Goal: Task Accomplishment & Management: Manage account settings

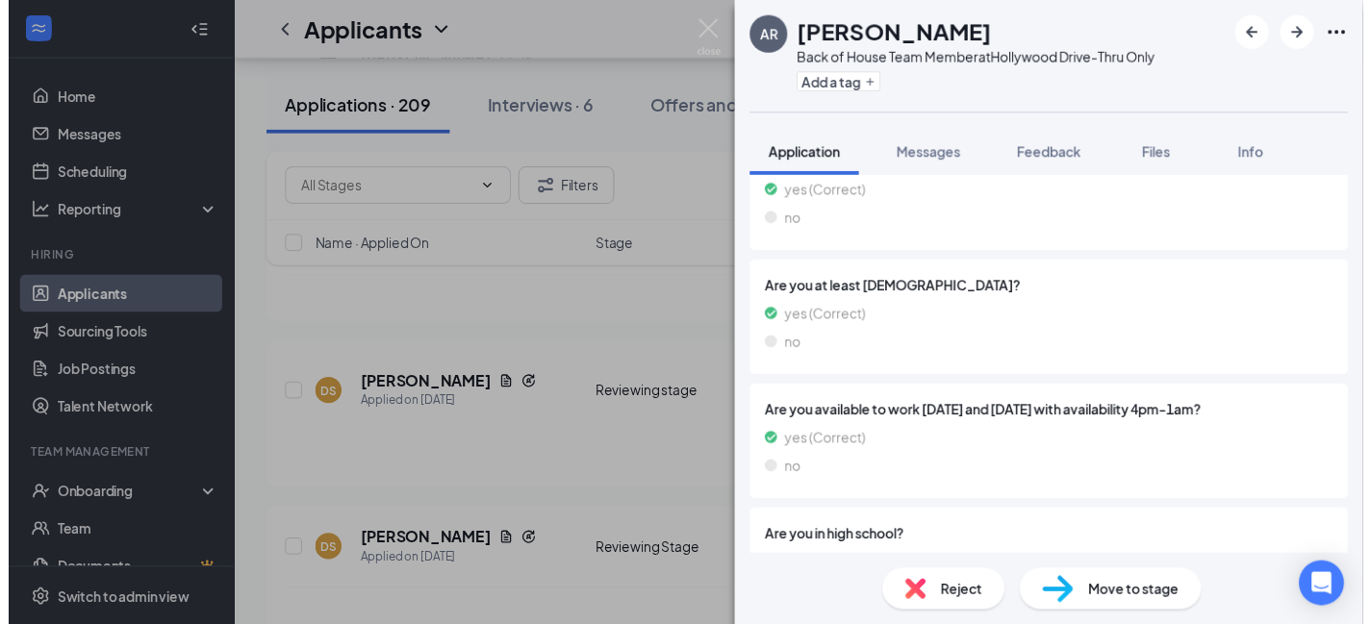
scroll to position [570, 0]
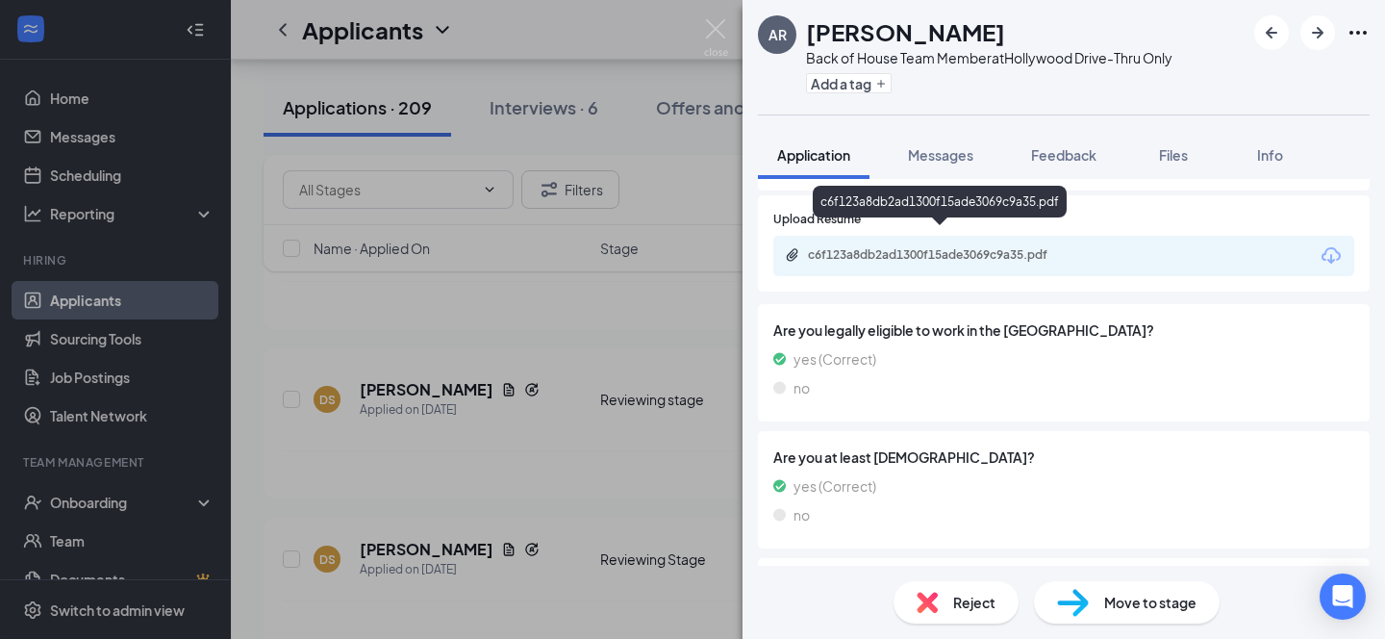
click at [951, 247] on div "c6f123a8db2ad1300f15ade3069c9a35.pdf" at bounding box center [942, 254] width 269 height 15
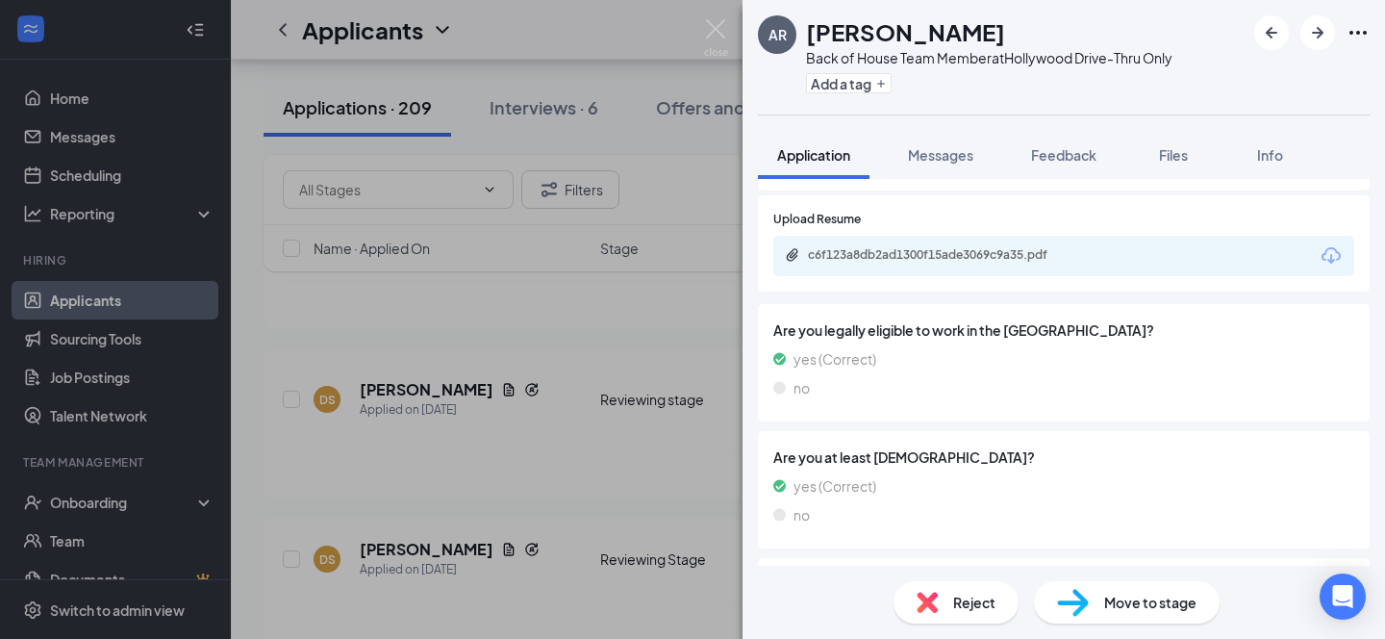
click at [636, 45] on div "AR [PERSON_NAME] Back of House Team Member at [GEOGRAPHIC_DATA]-Thru Only Add a…" at bounding box center [692, 319] width 1385 height 639
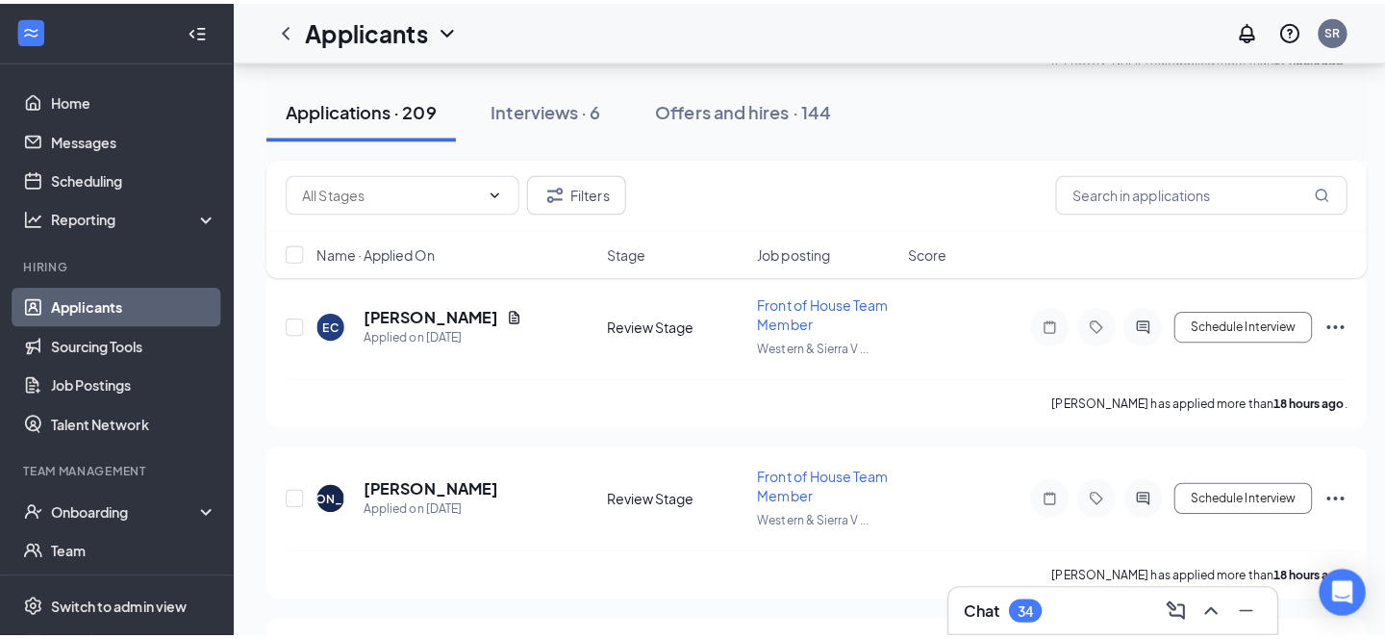
scroll to position [36049, 0]
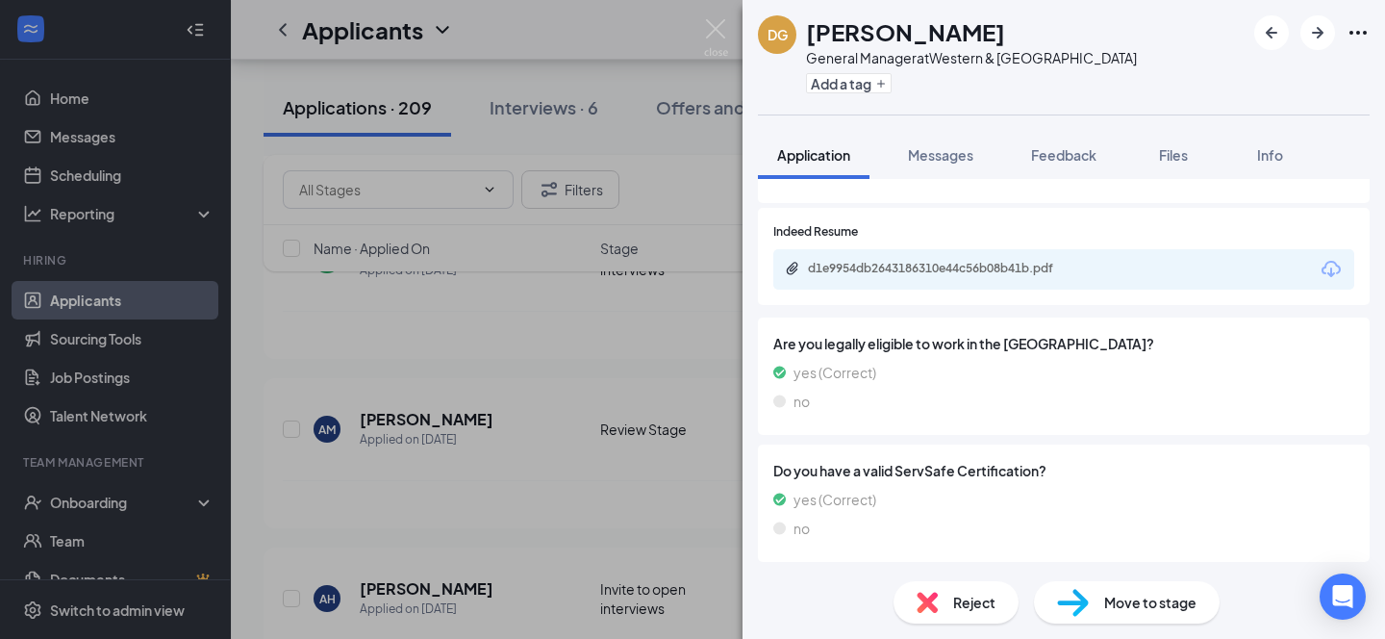
scroll to position [999, 0]
click at [1022, 279] on div "d1e9954db2643186310e44c56b08b41b.pdf" at bounding box center [1064, 268] width 581 height 40
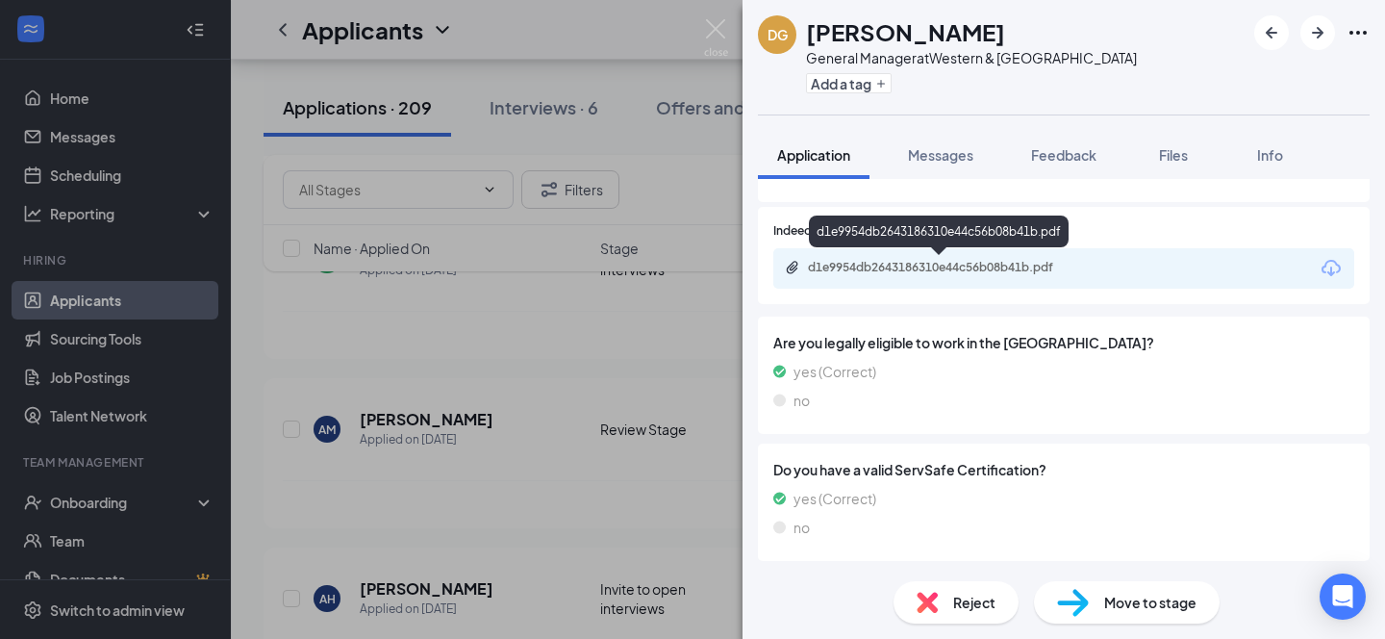
click at [1018, 263] on div "d1e9954db2643186310e44c56b08b41b.pdf" at bounding box center [942, 267] width 269 height 15
click at [633, 38] on div "[PERSON_NAME] General Manager at [GEOGRAPHIC_DATA] Add a tag Application Messag…" at bounding box center [692, 319] width 1385 height 639
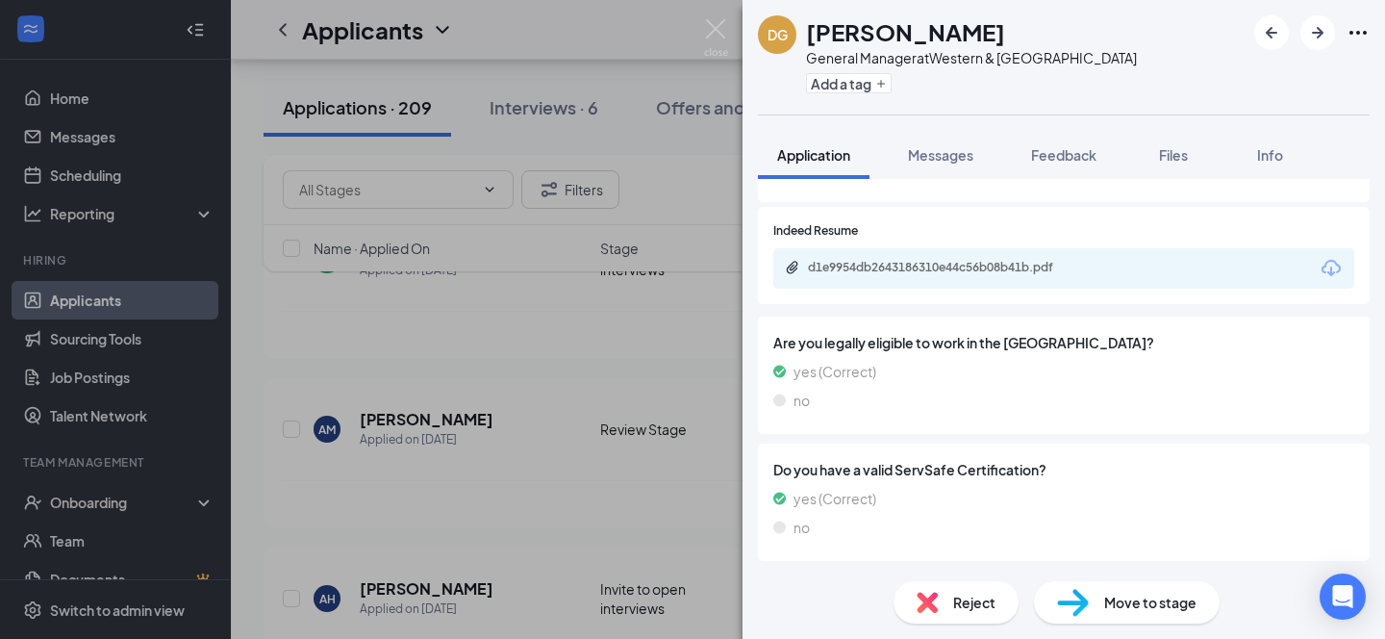
scroll to position [990, 0]
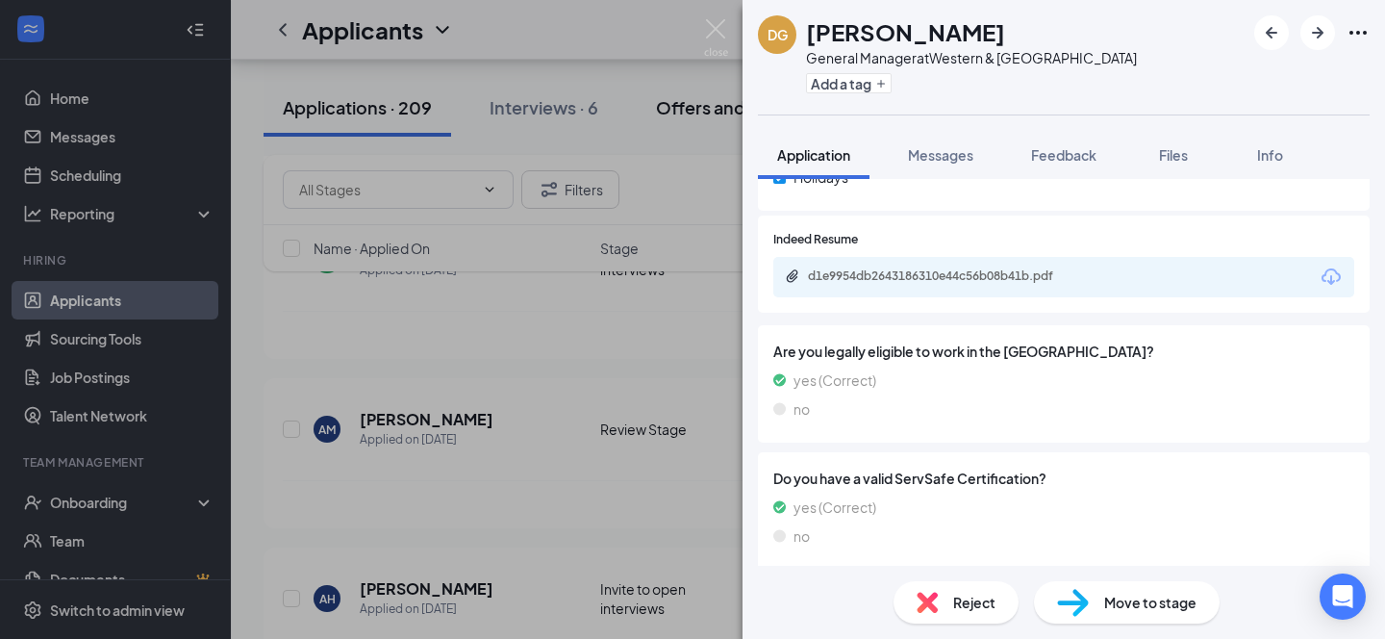
click at [658, 17] on div "Applicants SR" at bounding box center [808, 30] width 1154 height 60
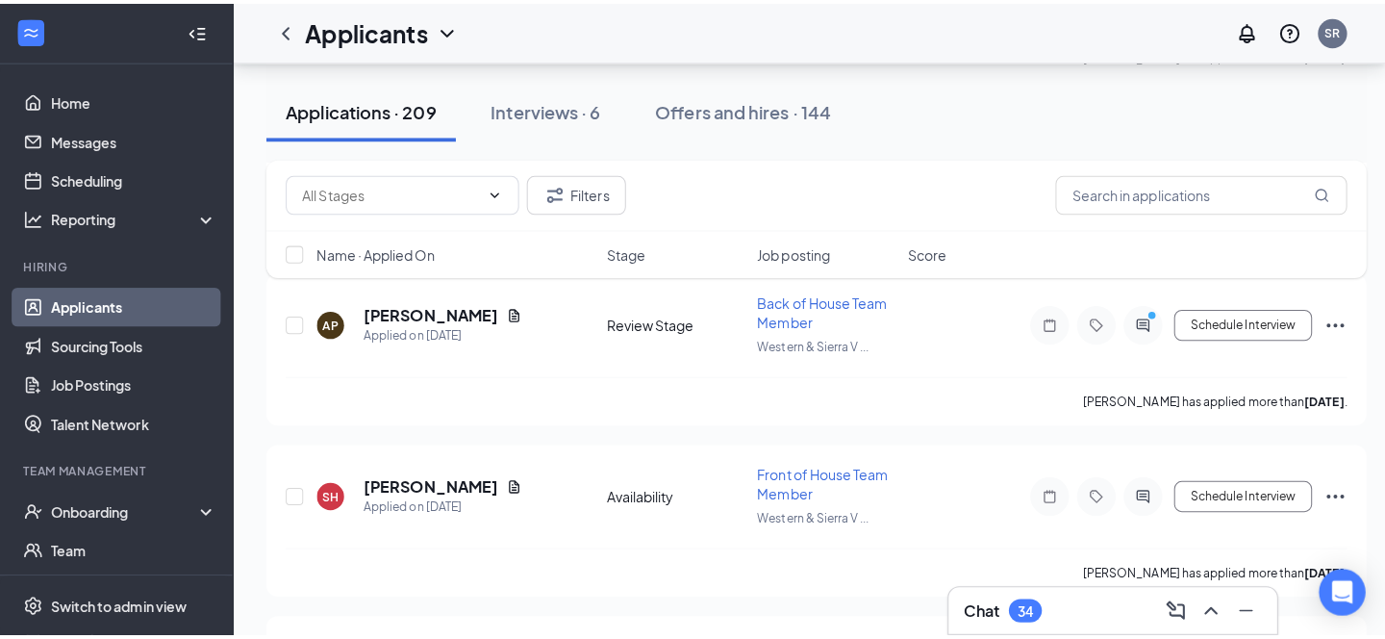
scroll to position [36965, 0]
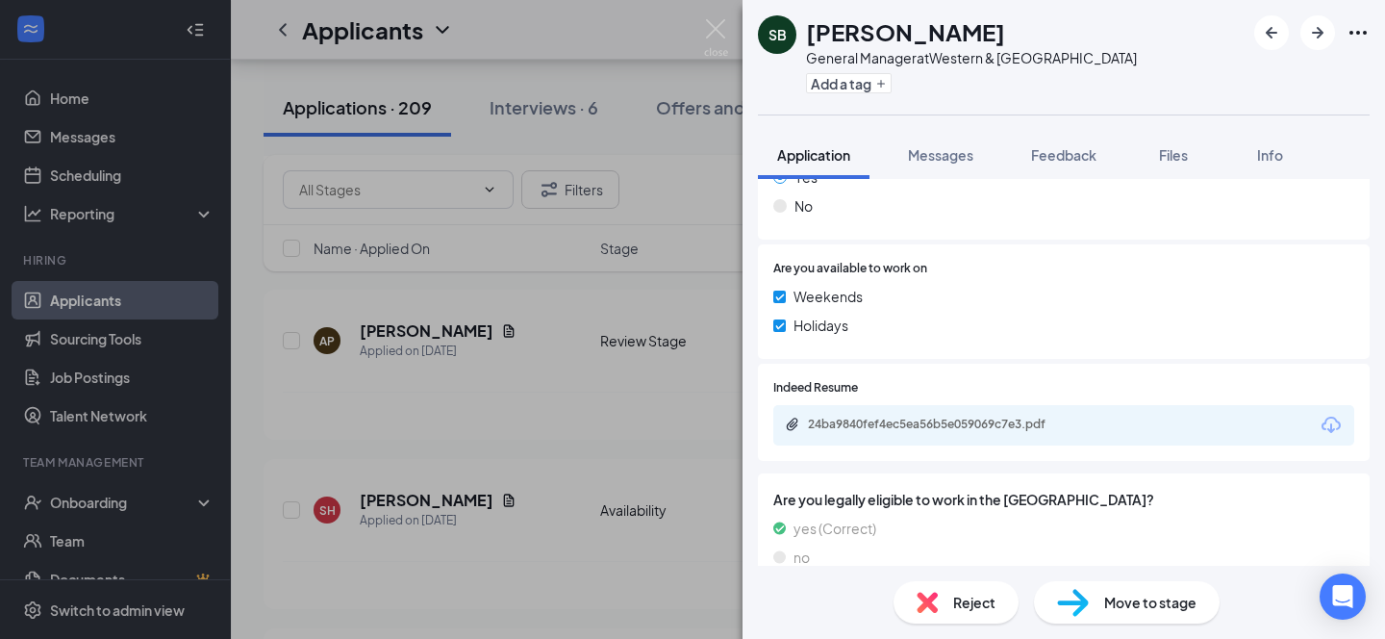
scroll to position [999, 0]
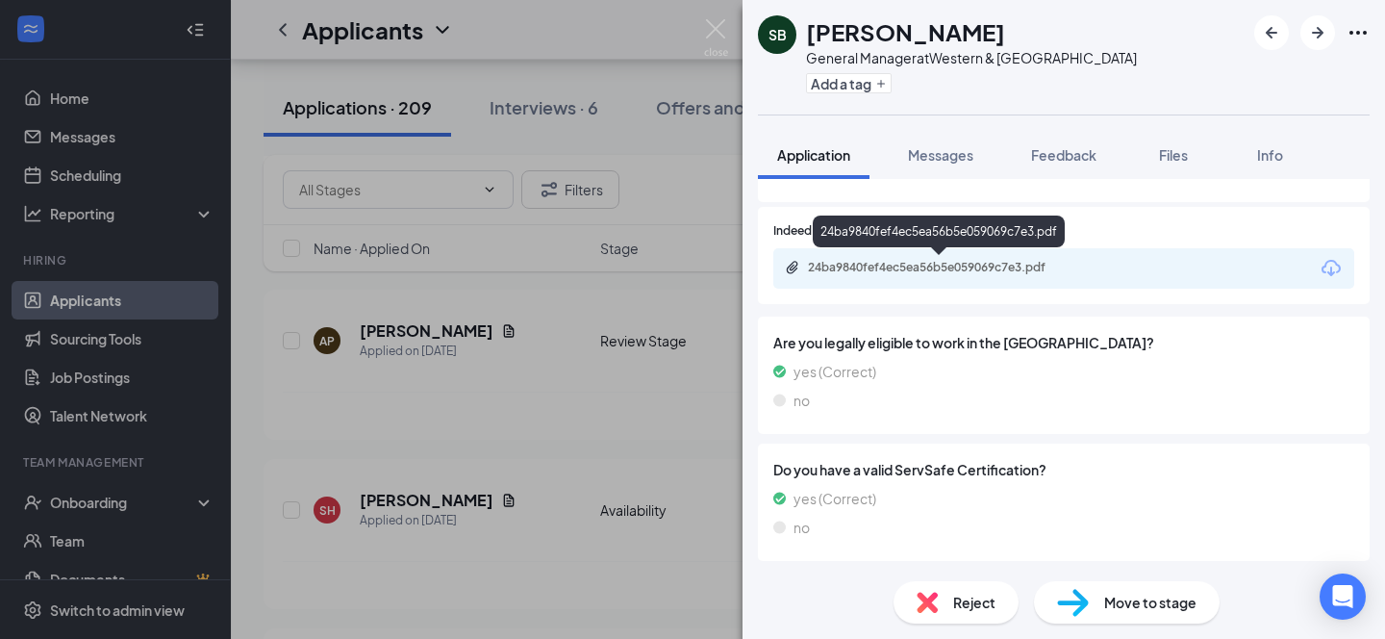
click at [948, 266] on div "24ba9840fef4ec5ea56b5e059069c7e3.pdf" at bounding box center [942, 267] width 269 height 15
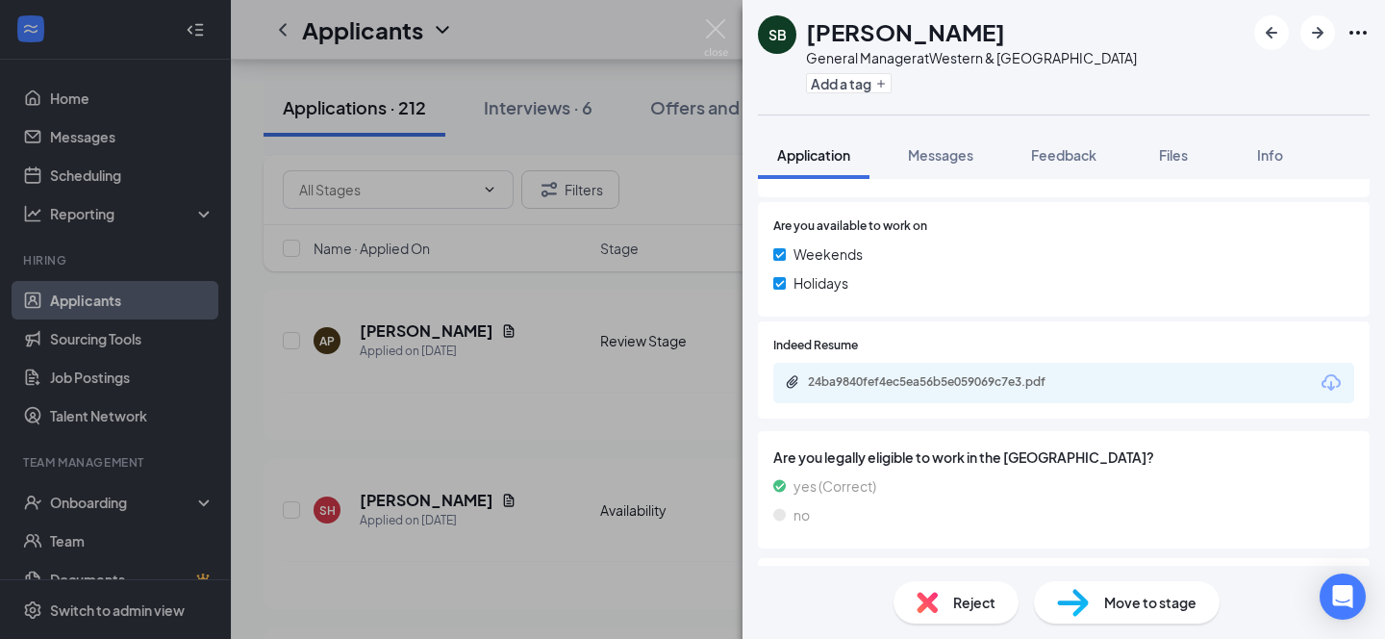
scroll to position [882, 0]
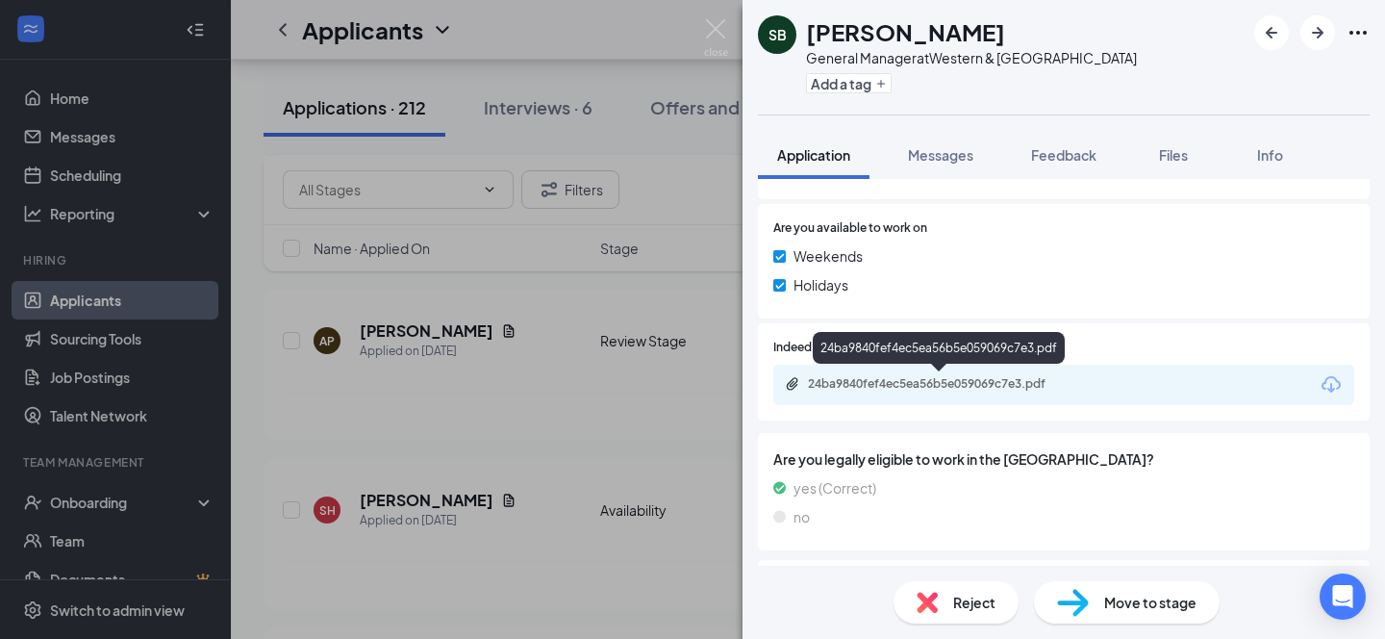
click at [952, 382] on div "24ba9840fef4ec5ea56b5e059069c7e3.pdf" at bounding box center [942, 383] width 269 height 15
click at [968, 601] on span "Reject" at bounding box center [974, 602] width 42 height 21
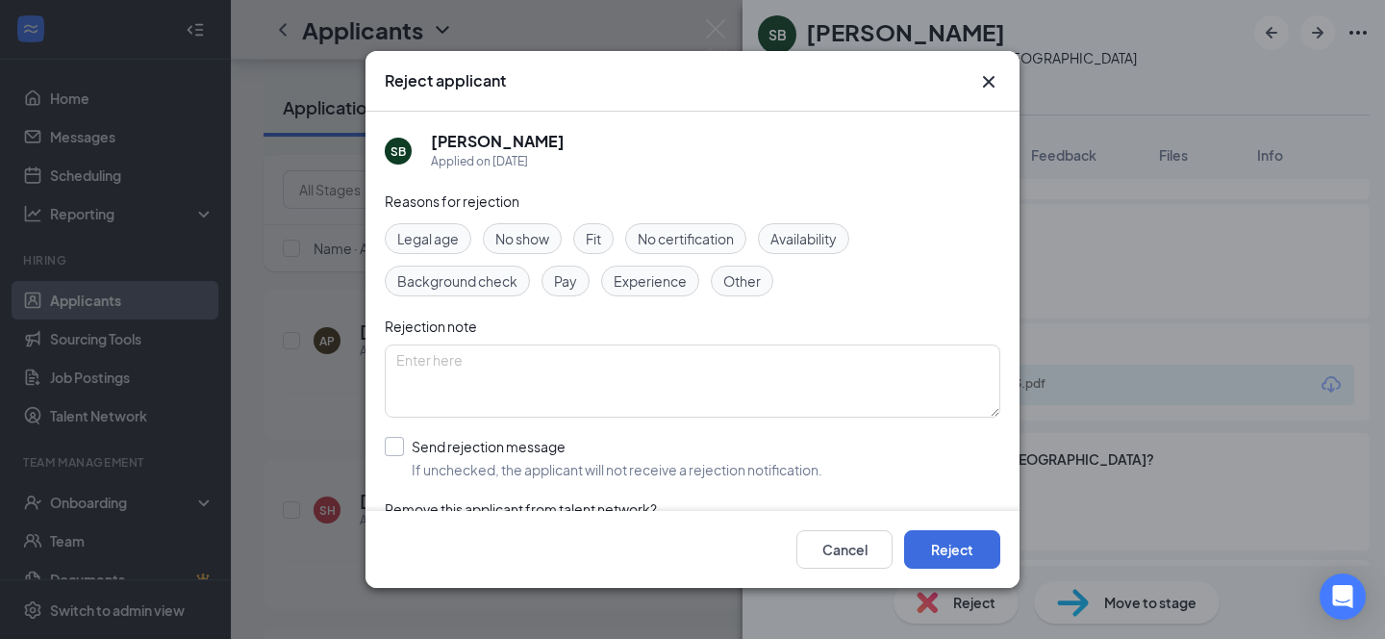
click at [397, 441] on input "Send rejection message If unchecked, the applicant will not receive a rejection…" at bounding box center [604, 458] width 438 height 42
checkbox input "true"
click at [945, 538] on button "Reject" at bounding box center [952, 549] width 96 height 38
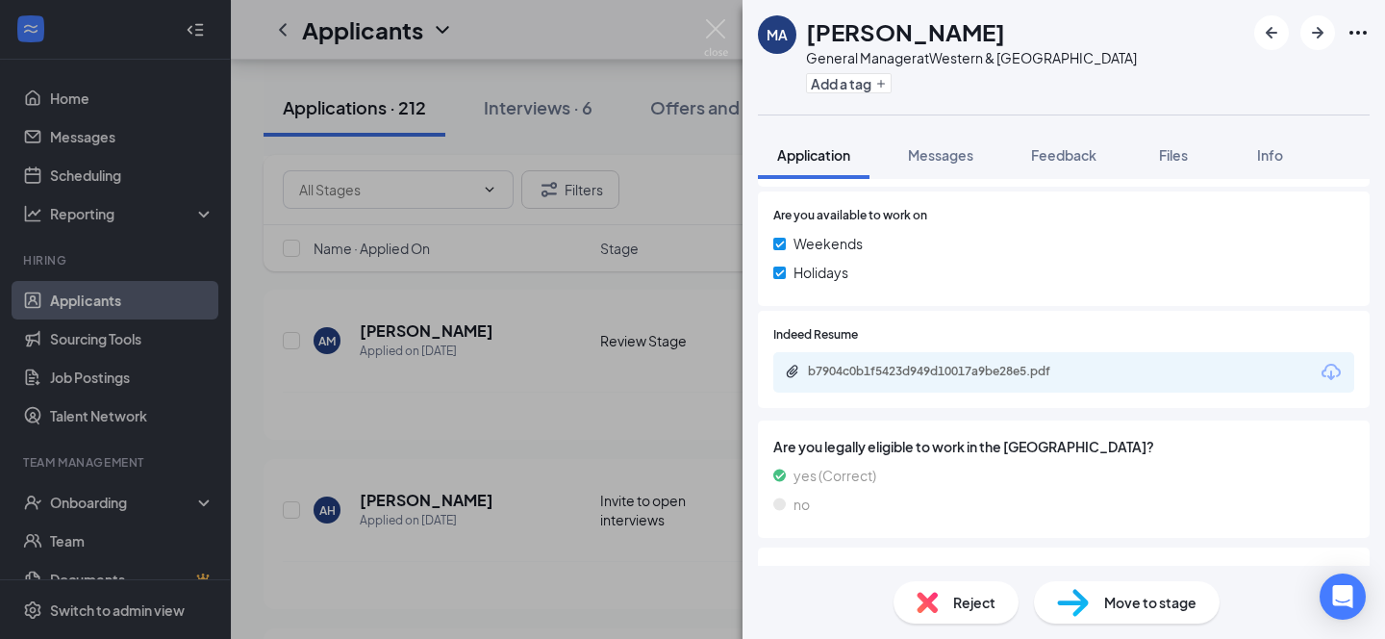
scroll to position [999, 0]
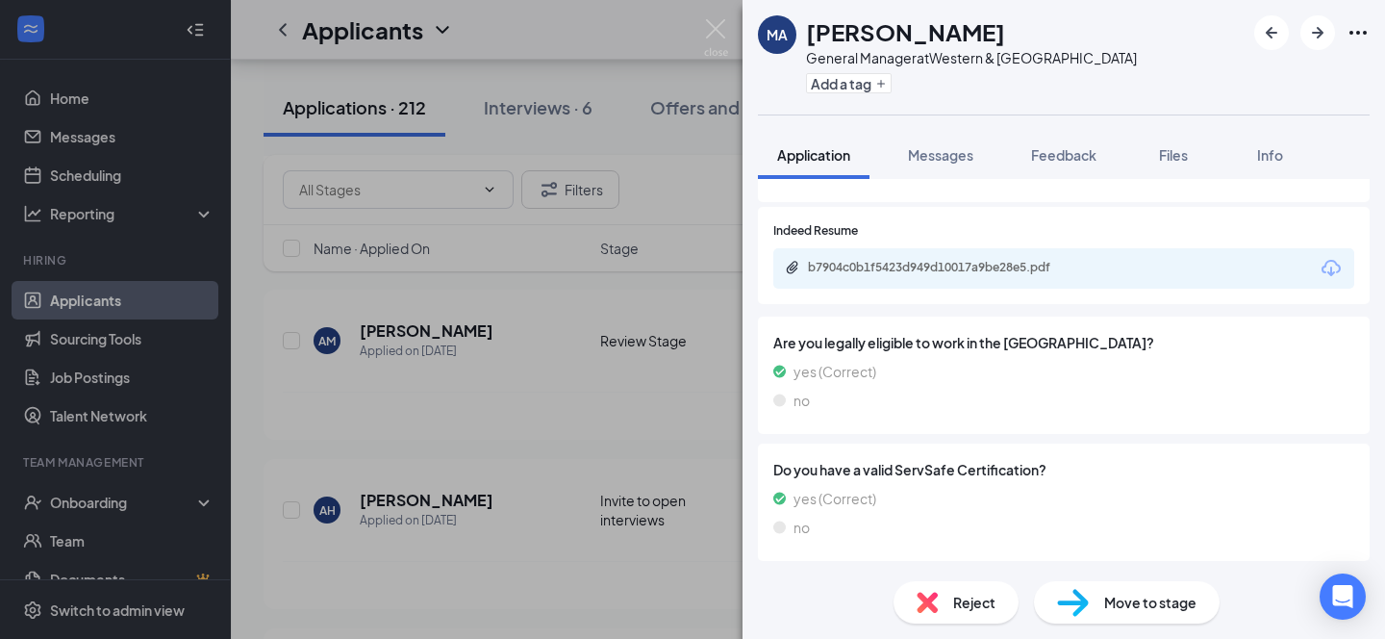
click at [942, 265] on div "b7904c0b1f5423d949d10017a9be28e5.pdf" at bounding box center [1064, 268] width 581 height 40
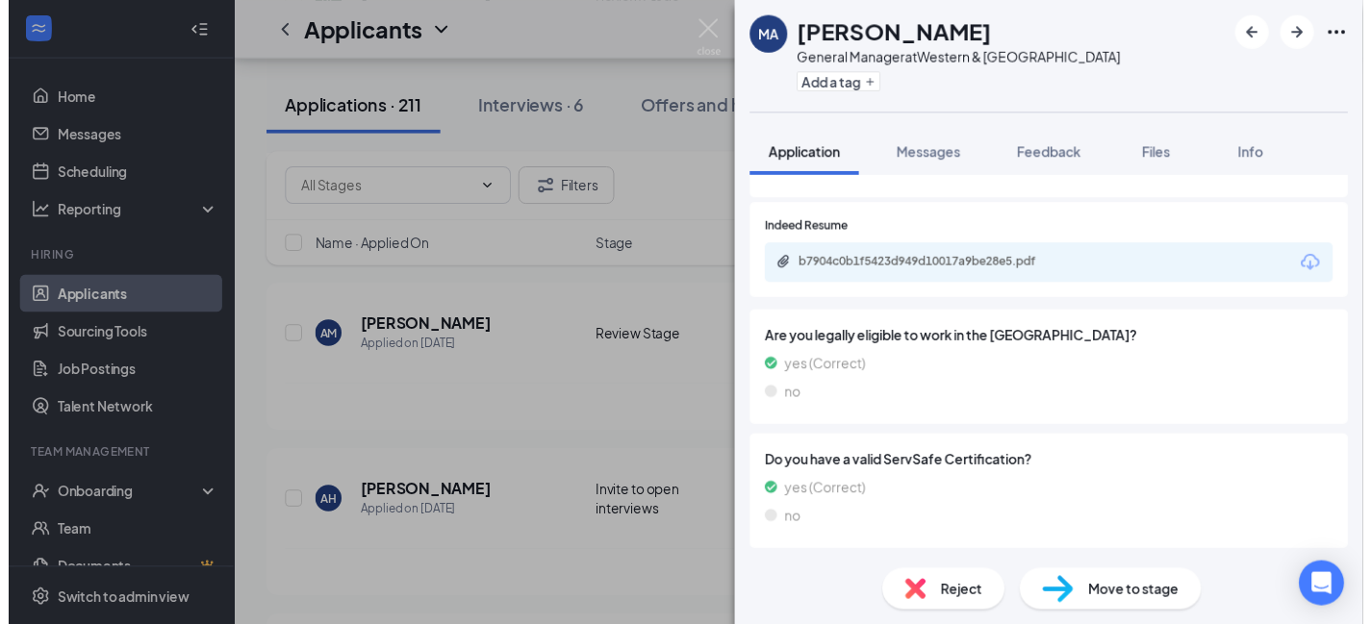
scroll to position [990, 0]
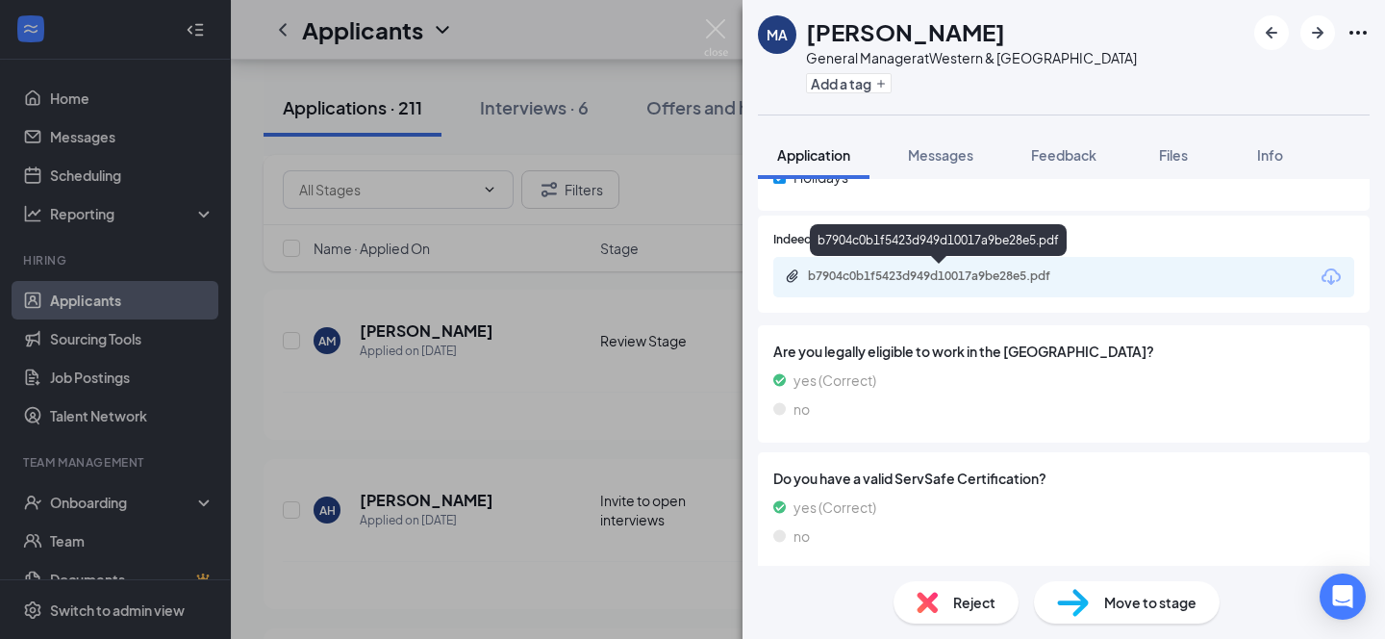
click at [937, 282] on div "b7904c0b1f5423d949d10017a9be28e5.pdf" at bounding box center [942, 275] width 269 height 15
click at [576, 35] on div "MA Miguel Aguilar General Manager at Western & Sierra Vista Add a tag Applicati…" at bounding box center [692, 319] width 1385 height 639
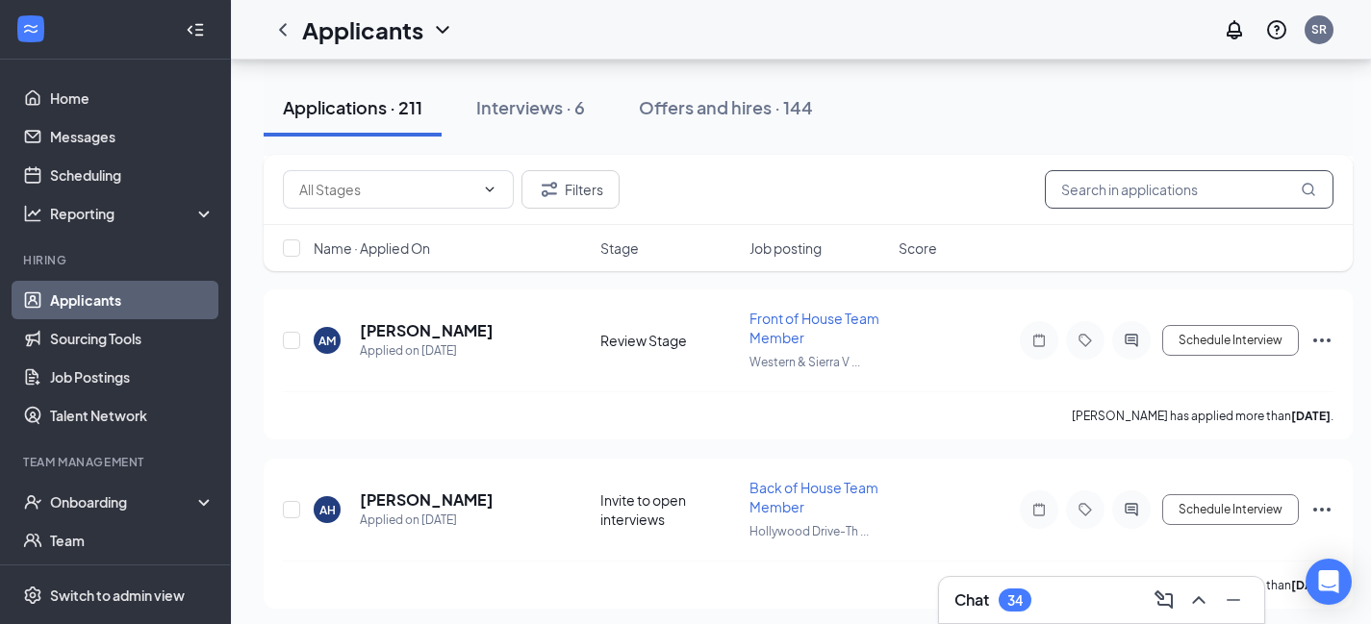
click at [1078, 193] on input "text" at bounding box center [1189, 189] width 289 height 38
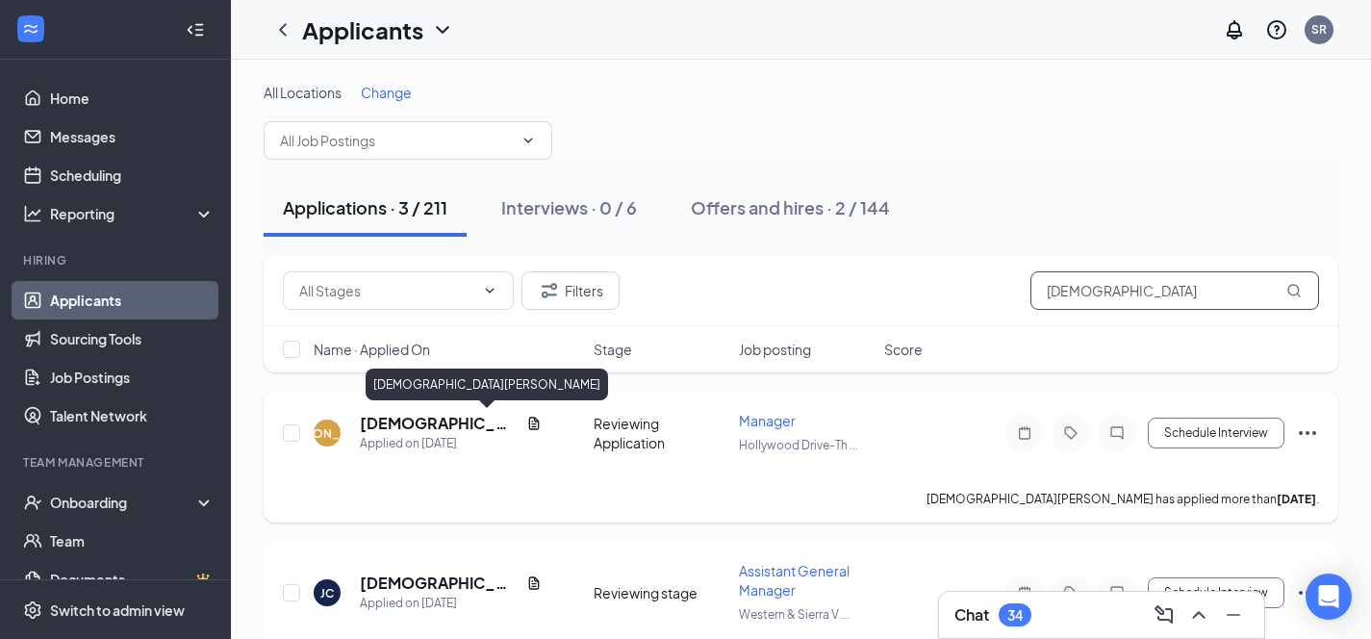
type input "jesus"
click at [425, 424] on h5 "[DEMOGRAPHIC_DATA][PERSON_NAME]" at bounding box center [439, 423] width 159 height 21
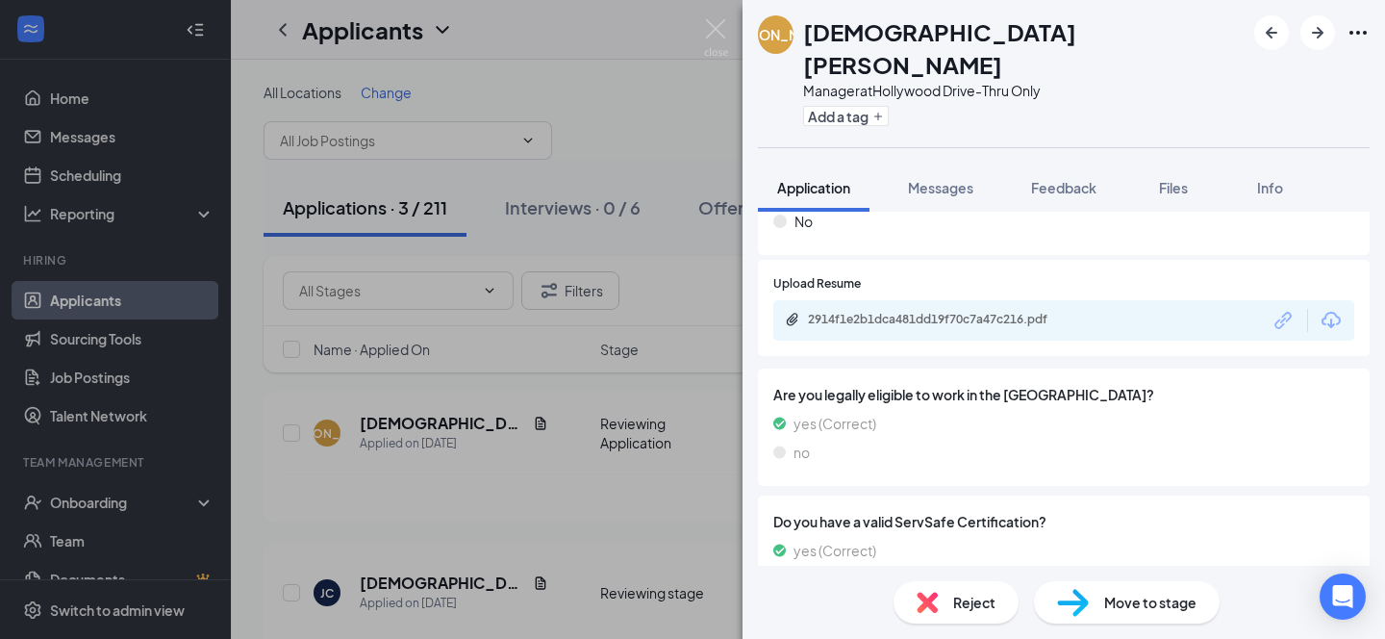
scroll to position [619, 0]
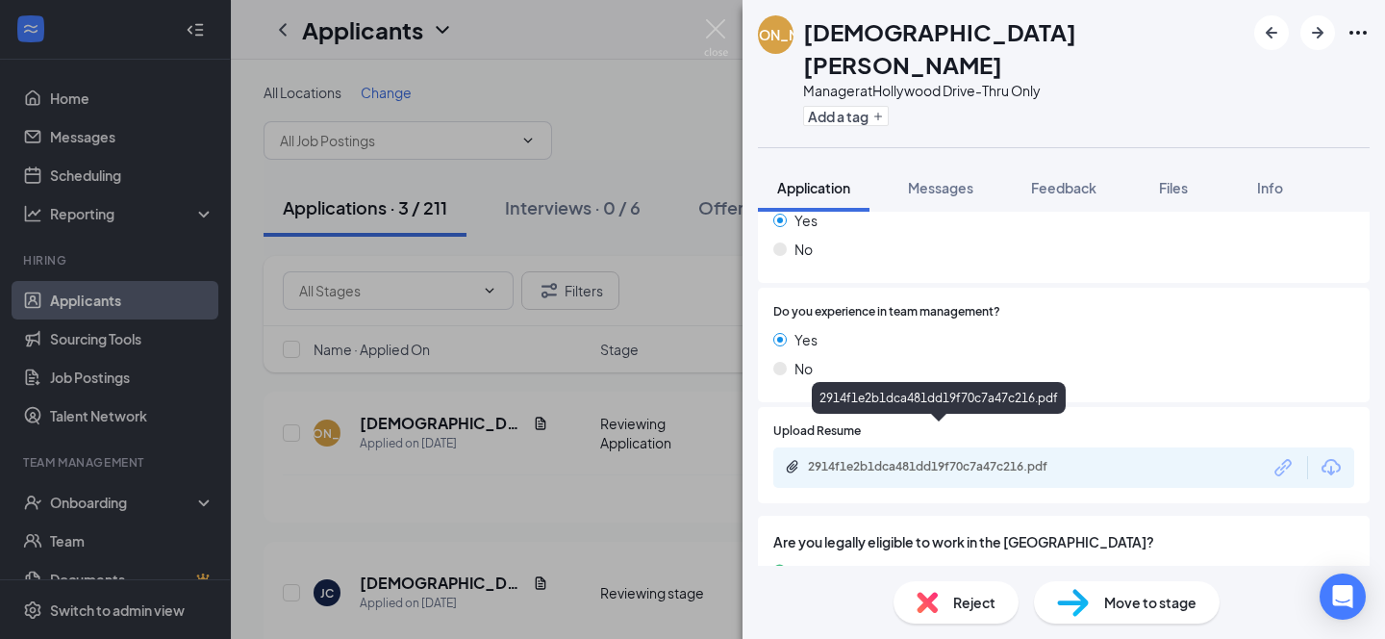
click at [967, 459] on div "2914f1e2b1dca481dd19f70c7a47c216.pdf" at bounding box center [942, 466] width 269 height 15
click at [977, 603] on span "Reject" at bounding box center [974, 602] width 42 height 21
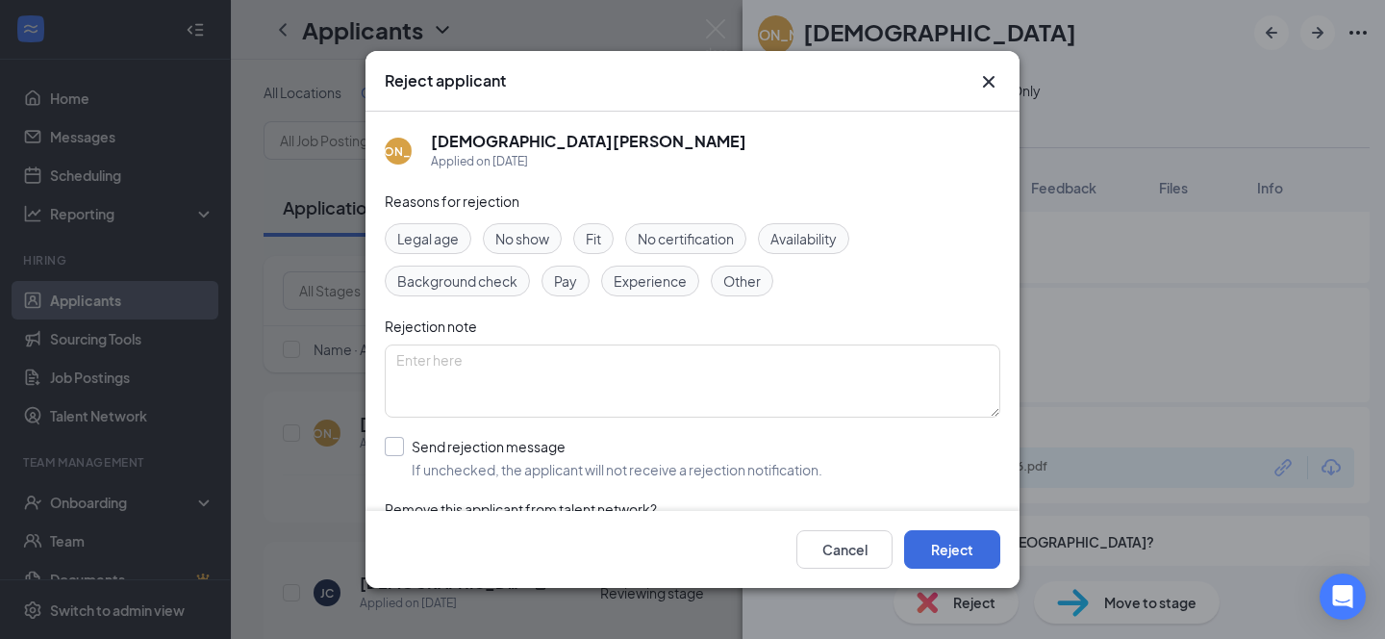
click at [393, 446] on input "Send rejection message If unchecked, the applicant will not receive a rejection…" at bounding box center [604, 458] width 438 height 42
checkbox input "true"
click at [952, 545] on button "Reject" at bounding box center [952, 549] width 96 height 38
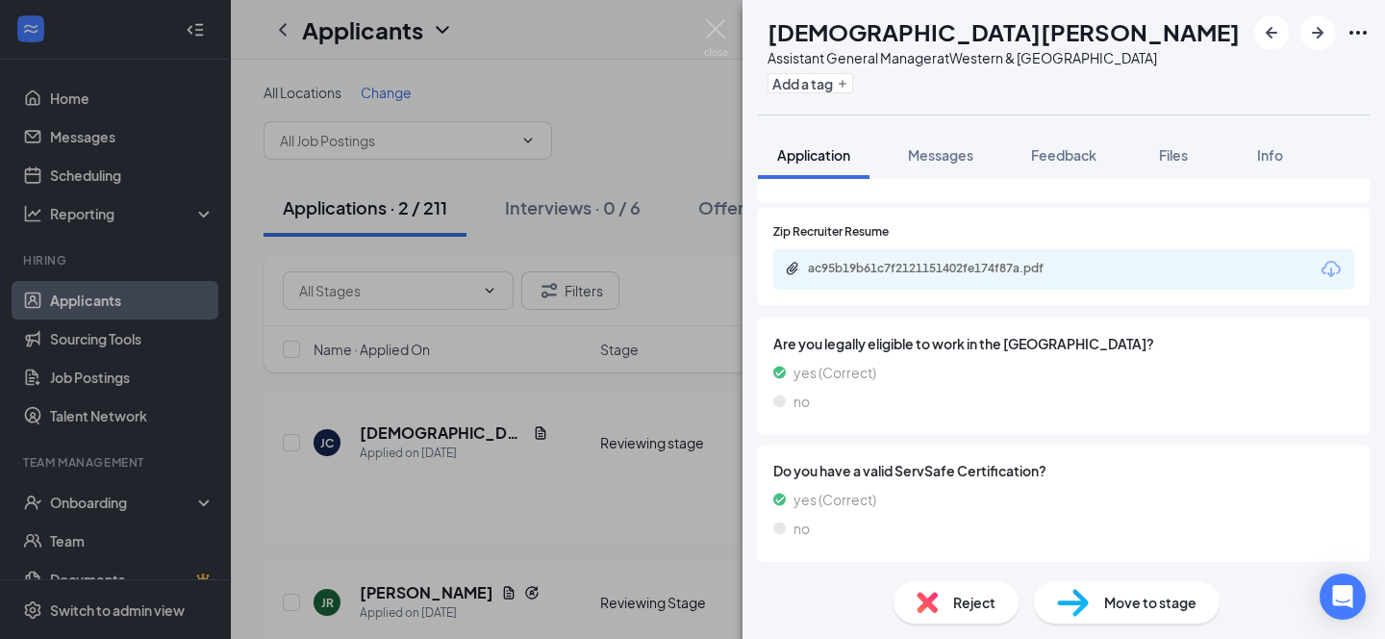
scroll to position [1024, 0]
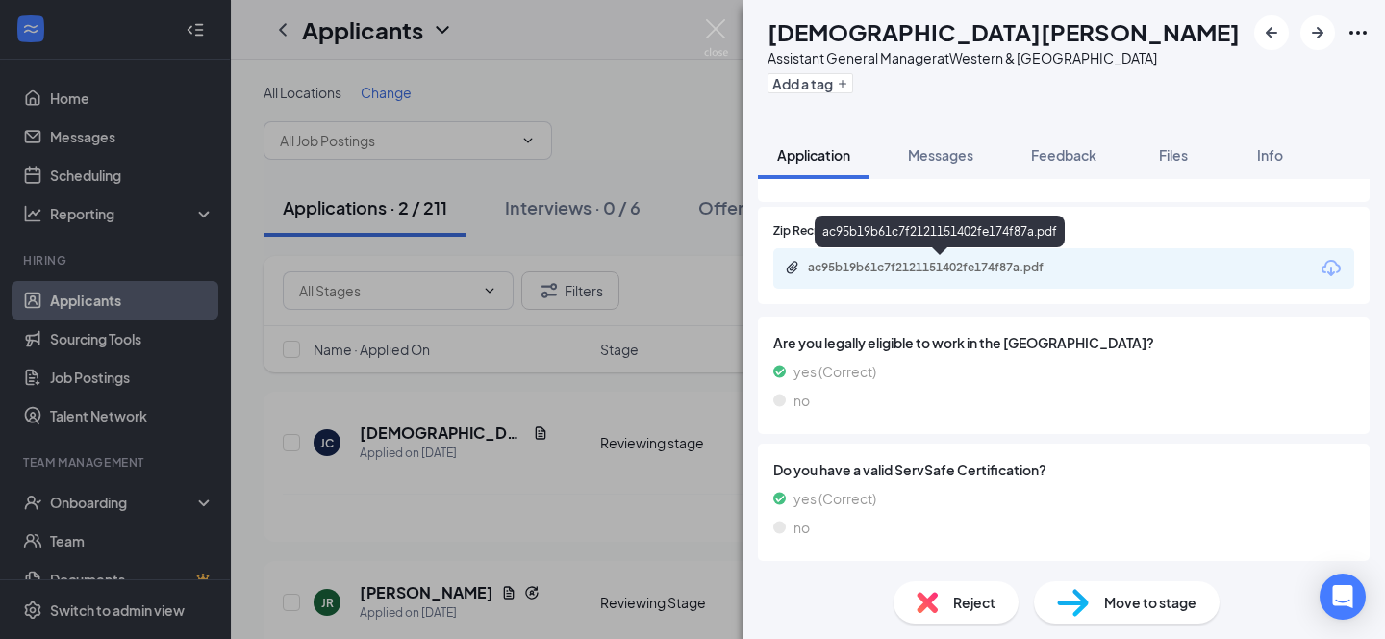
click at [921, 273] on div "ac95b19b61c7f2121151402fe174f87a.pdf" at bounding box center [942, 267] width 269 height 15
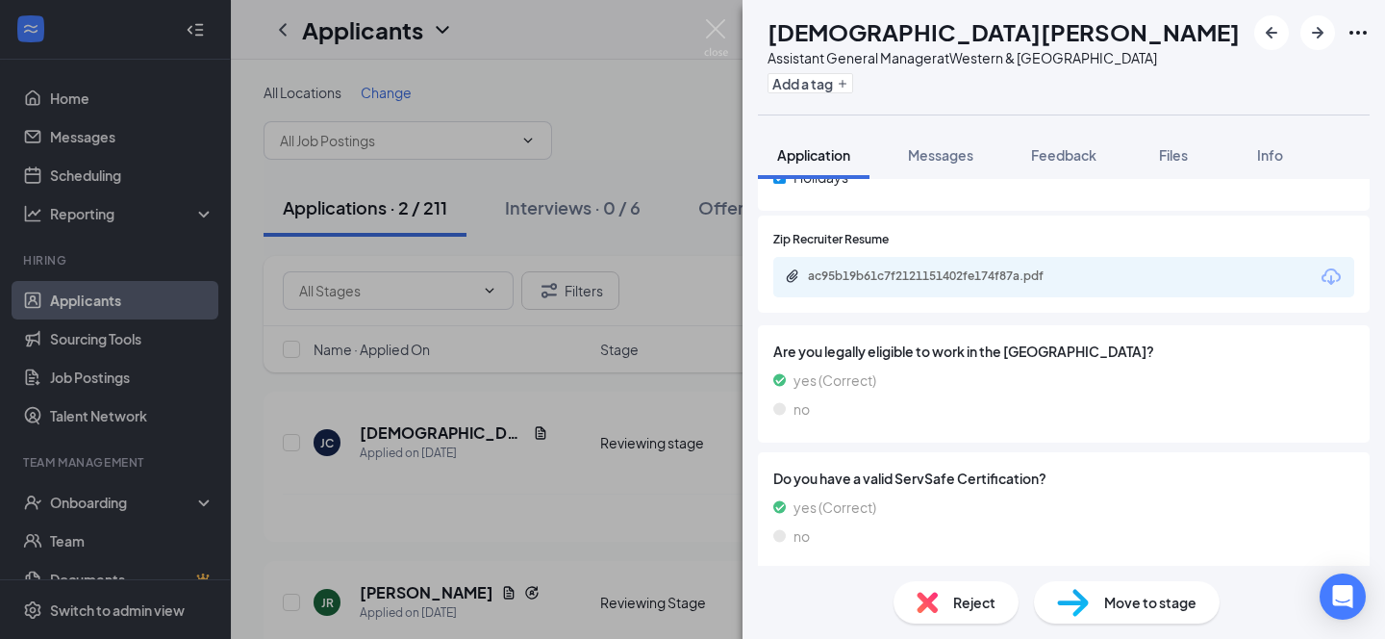
click at [972, 602] on span "Reject" at bounding box center [974, 602] width 42 height 21
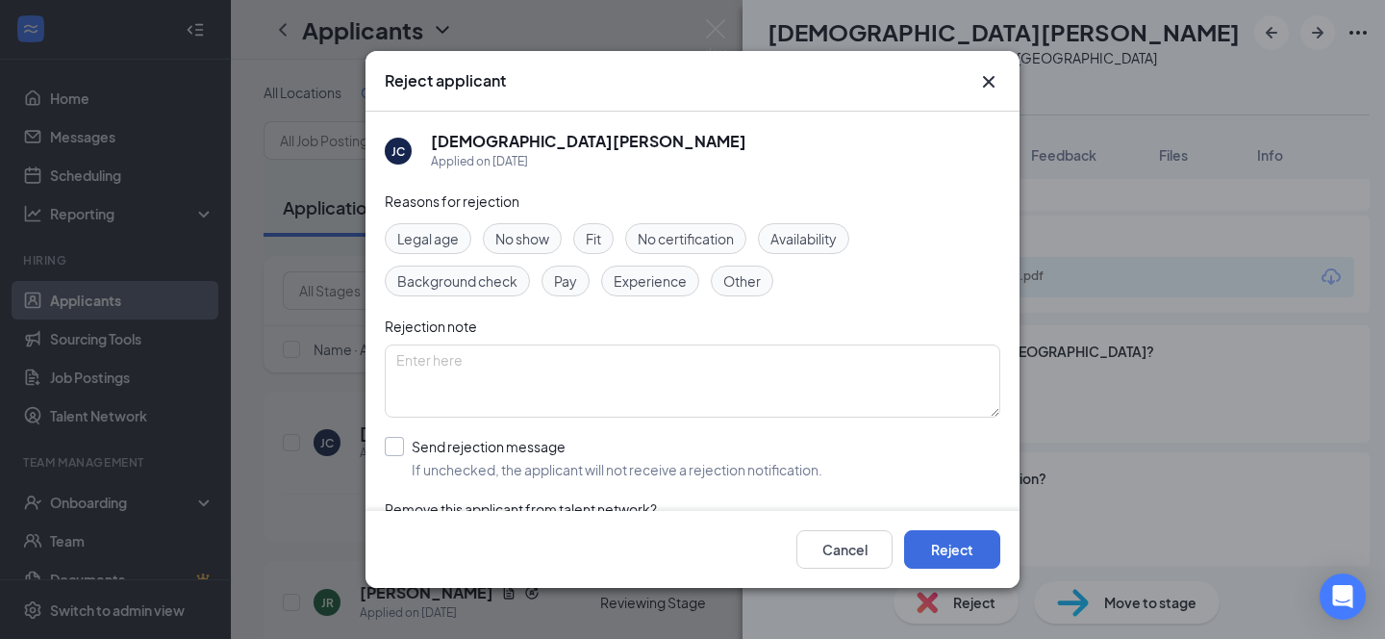
click at [398, 445] on input "Send rejection message If unchecked, the applicant will not receive a rejection…" at bounding box center [604, 458] width 438 height 42
checkbox input "true"
click at [943, 545] on button "Reject" at bounding box center [952, 549] width 96 height 38
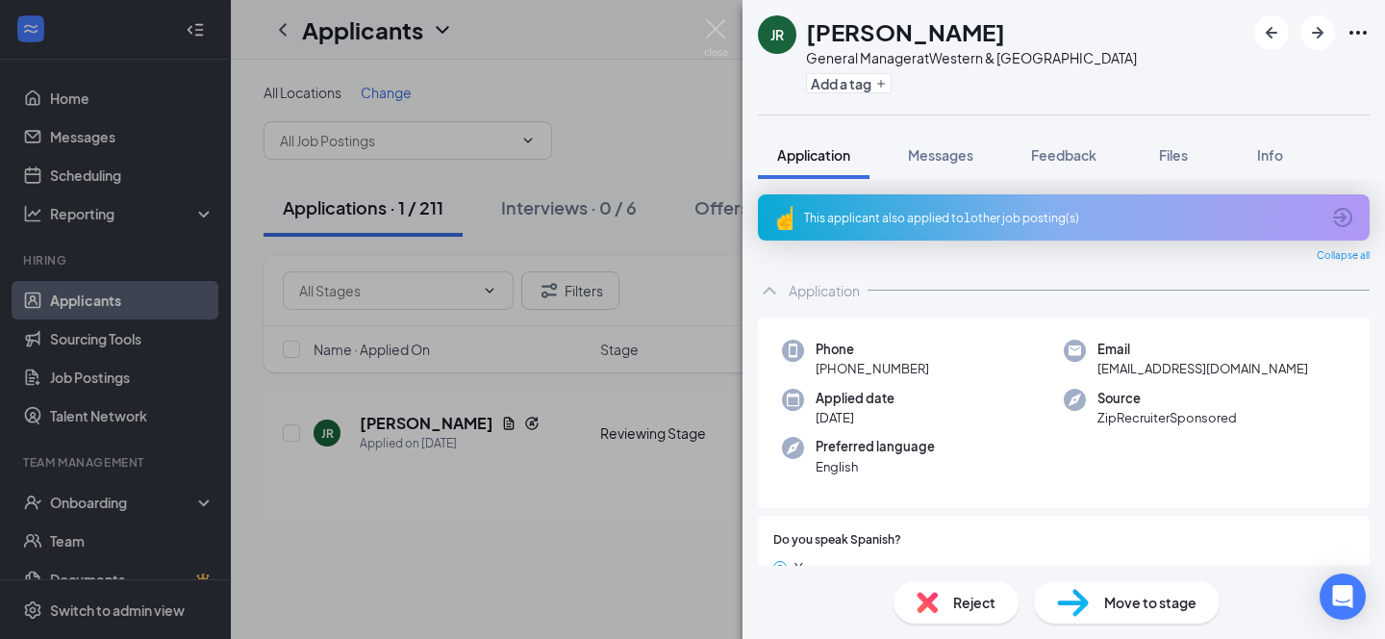
click at [951, 207] on div "This applicant also applied to 1 other job posting(s)" at bounding box center [1064, 217] width 612 height 46
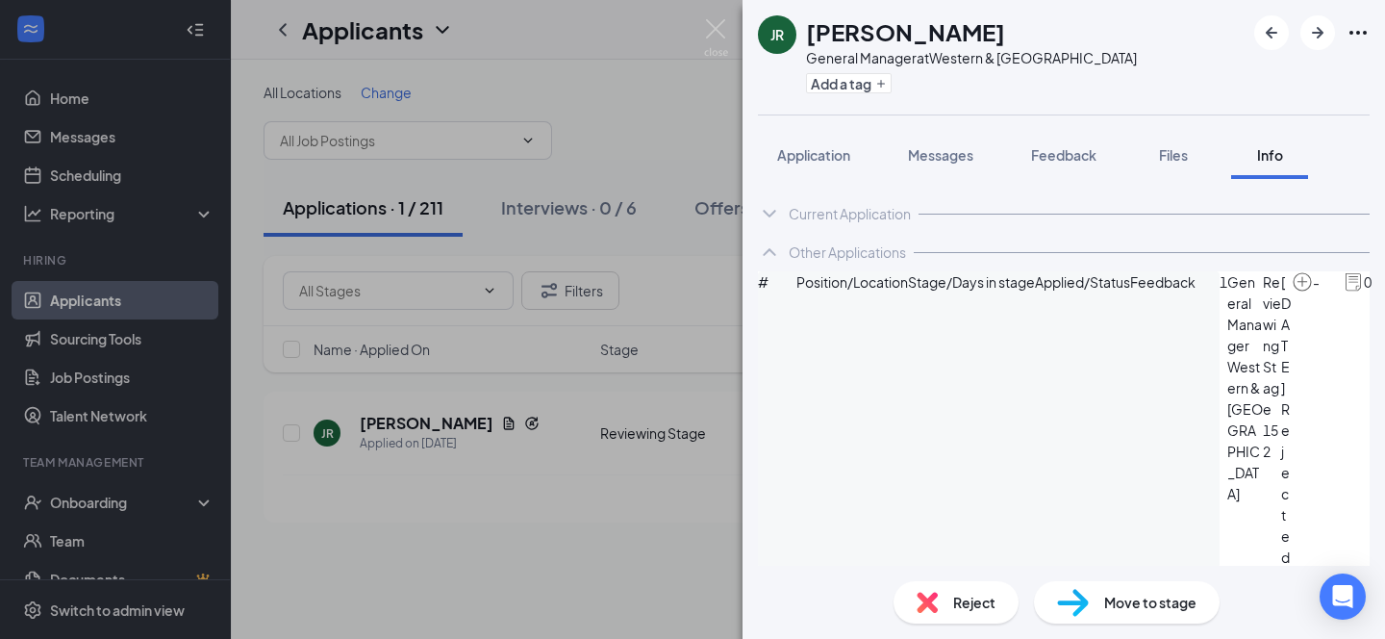
click at [640, 54] on div "JR Jesus Rakos General Manager at Western & Sierra Vista Add a tag Application …" at bounding box center [692, 319] width 1385 height 639
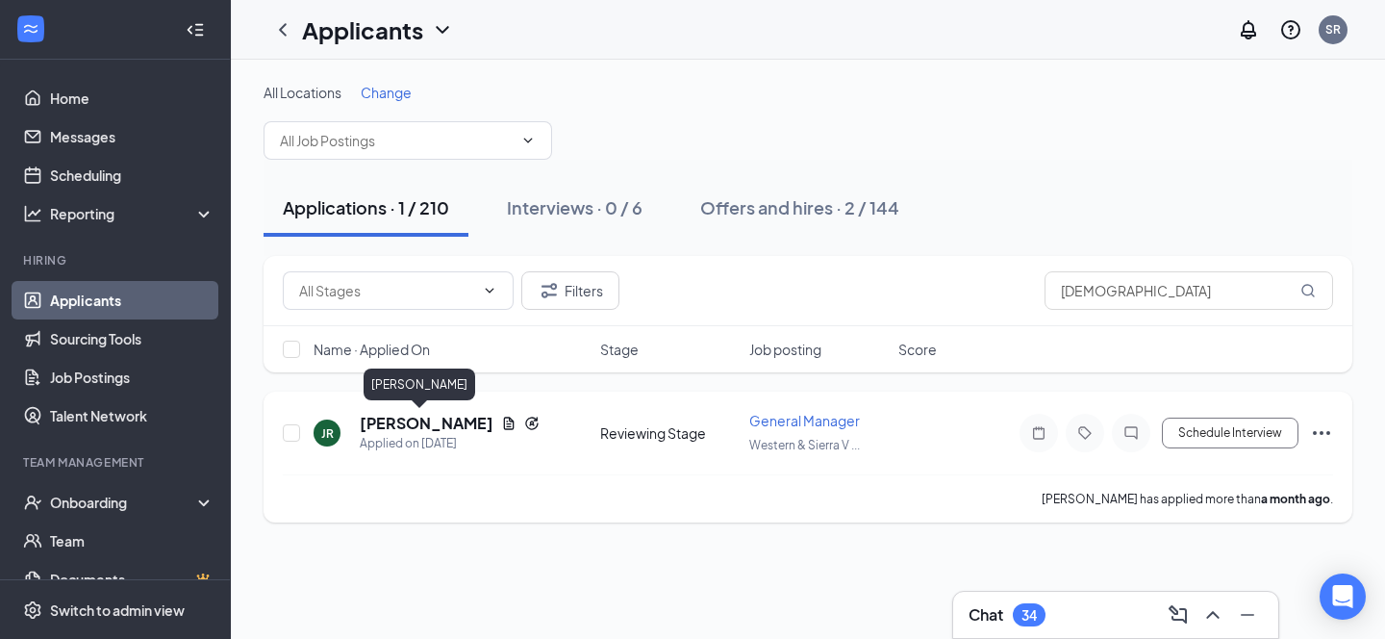
click at [403, 424] on h5 "[PERSON_NAME]" at bounding box center [427, 423] width 134 height 21
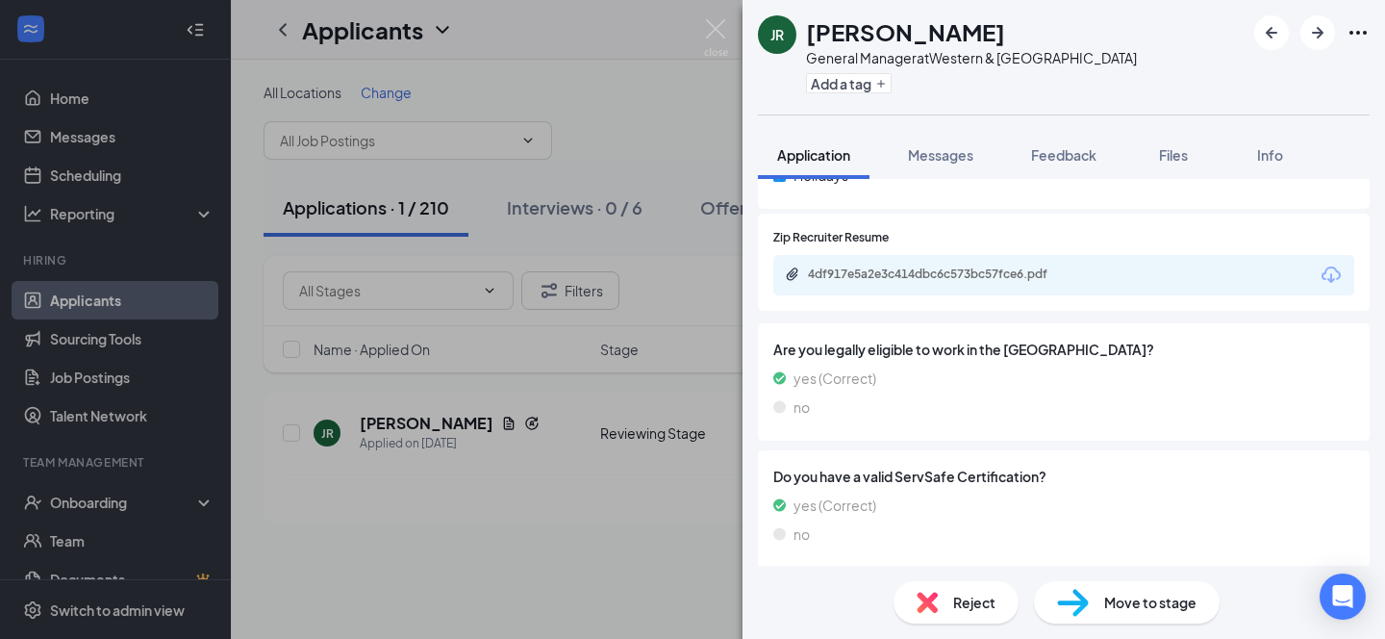
scroll to position [1053, 0]
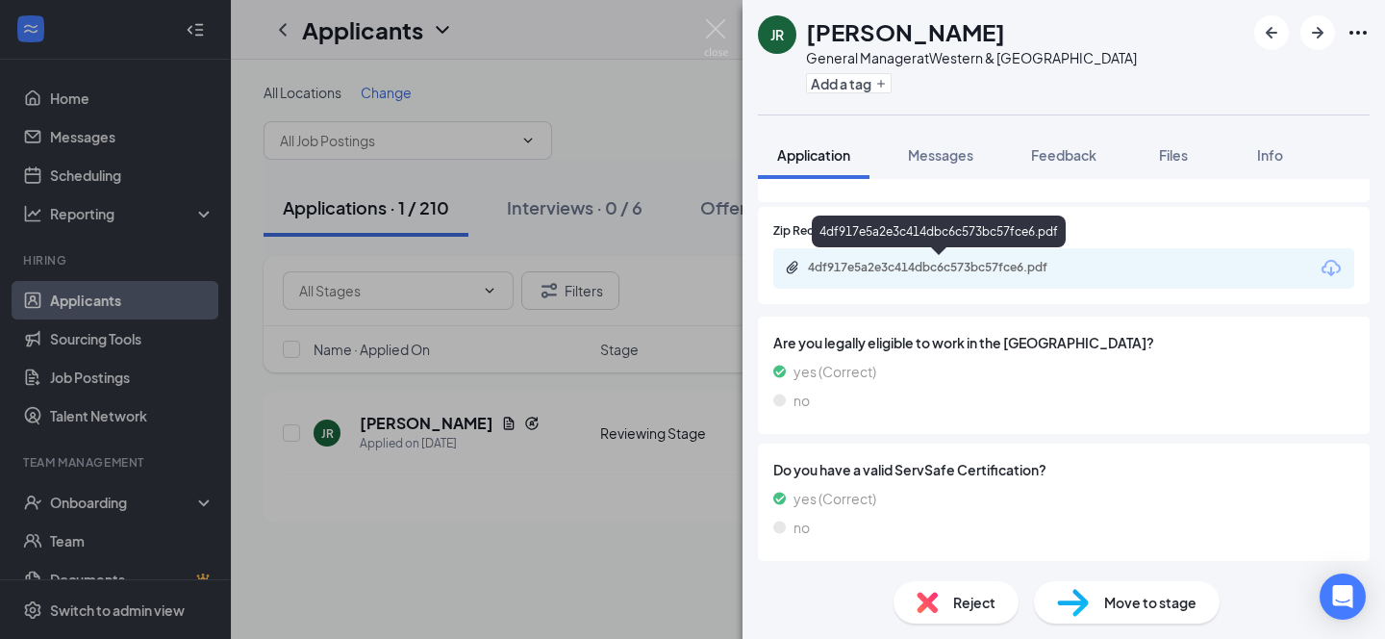
click at [999, 240] on div "4df917e5a2e3c414dbc6c573bc57fce6.pdf" at bounding box center [939, 232] width 254 height 32
click at [991, 272] on div "4df917e5a2e3c414dbc6c573bc57fce6.pdf" at bounding box center [942, 267] width 269 height 15
